Goal: Check status: Check status

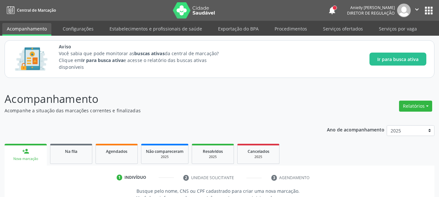
scroll to position [8, 0]
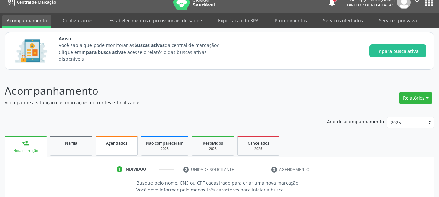
click at [132, 145] on div "Agendados" at bounding box center [117, 143] width 33 height 7
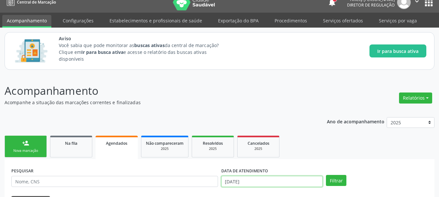
click at [283, 182] on input "[DATE]" at bounding box center [273, 181] width 102 height 11
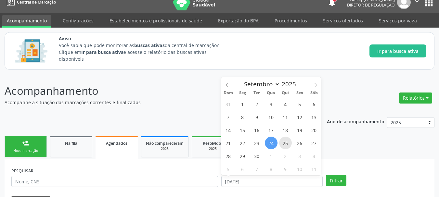
click at [284, 141] on span "25" at bounding box center [285, 143] width 13 height 13
type input "[DATE]"
click at [311, 146] on span "27" at bounding box center [314, 143] width 13 height 13
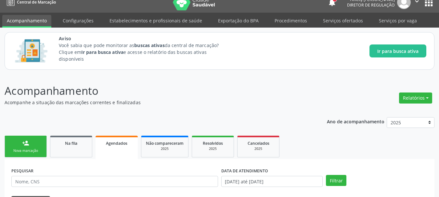
scroll to position [138, 0]
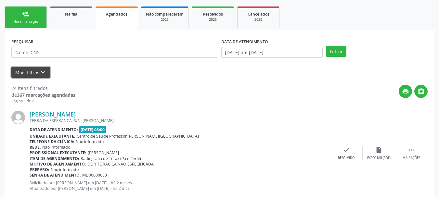
click at [38, 75] on button "Mais filtros keyboard_arrow_down" at bounding box center [30, 72] width 39 height 11
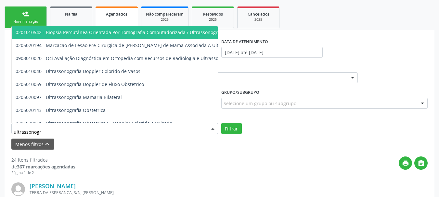
type input "ultrassonogra"
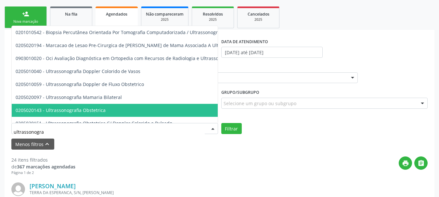
click at [53, 111] on span "0205020143 - Ultrassonografia Obstetrica" at bounding box center [61, 110] width 90 height 6
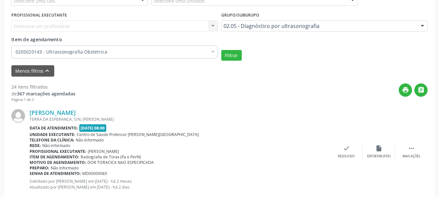
scroll to position [237, 0]
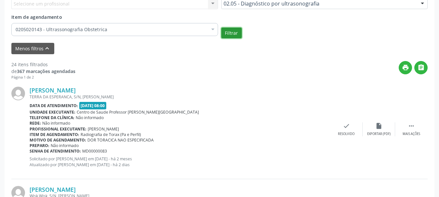
click at [229, 34] on button "Filtrar" at bounding box center [232, 33] width 20 height 11
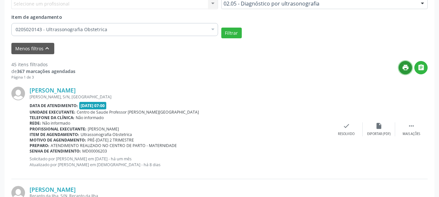
click at [407, 67] on icon "print" at bounding box center [405, 67] width 7 height 7
click at [401, 68] on button "print" at bounding box center [405, 67] width 13 height 13
